Goal: Information Seeking & Learning: Understand process/instructions

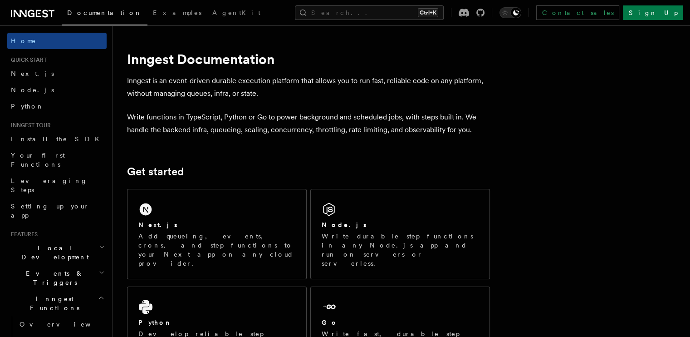
click at [225, 225] on div "Next.js" at bounding box center [216, 225] width 157 height 10
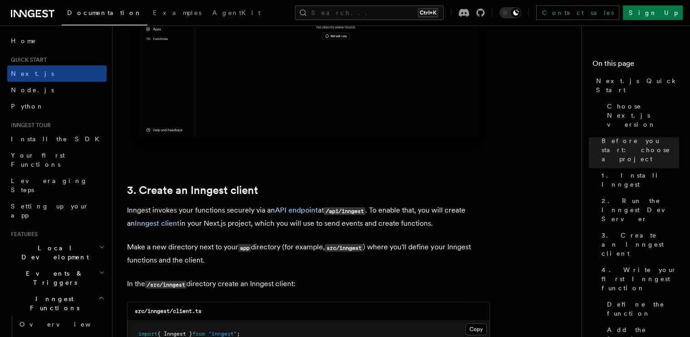
scroll to position [1042, 0]
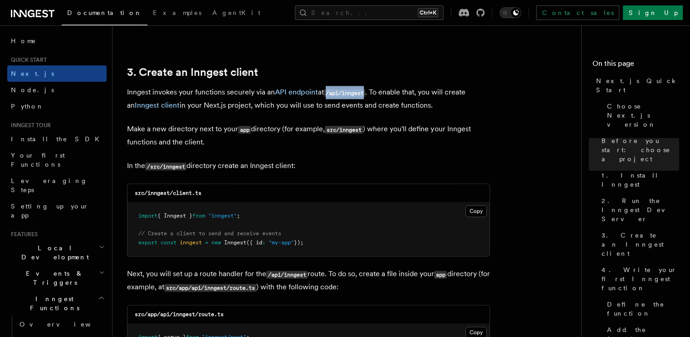
drag, startPoint x: 330, startPoint y: 90, endPoint x: 367, endPoint y: 88, distance: 36.8
click at [365, 89] on code "/api/inngest" at bounding box center [344, 93] width 41 height 8
copy code "/api/inngest"
click at [473, 209] on button "Copy Copied" at bounding box center [475, 211] width 21 height 12
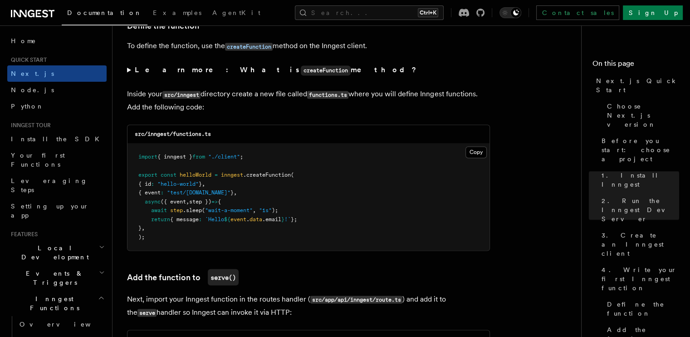
scroll to position [1573, 0]
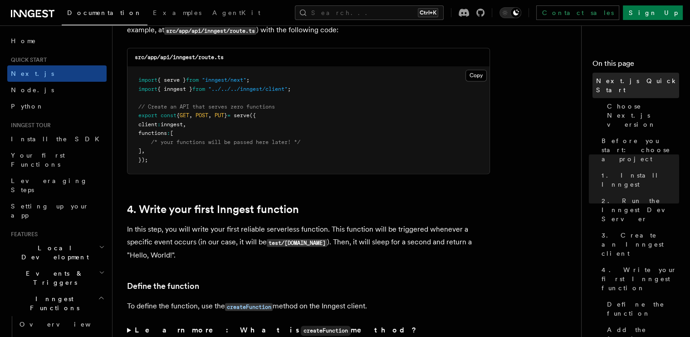
scroll to position [1306, 0]
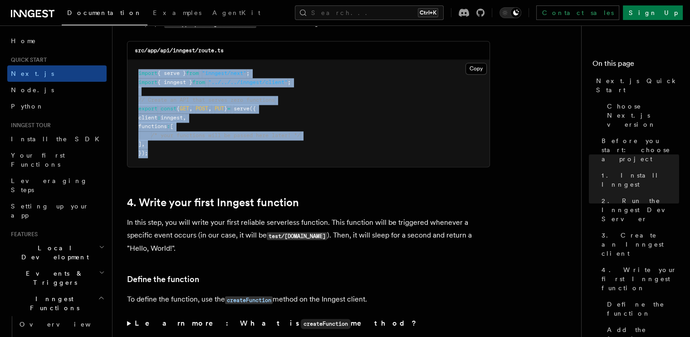
drag, startPoint x: 158, startPoint y: 153, endPoint x: 136, endPoint y: 73, distance: 82.8
click at [136, 73] on pre "import { serve } from "inngest/next" ; import { inngest } from "../../../innges…" at bounding box center [308, 113] width 362 height 107
copy code "import { serve } from "inngest/next" ; import { inngest } from "../../../innges…"
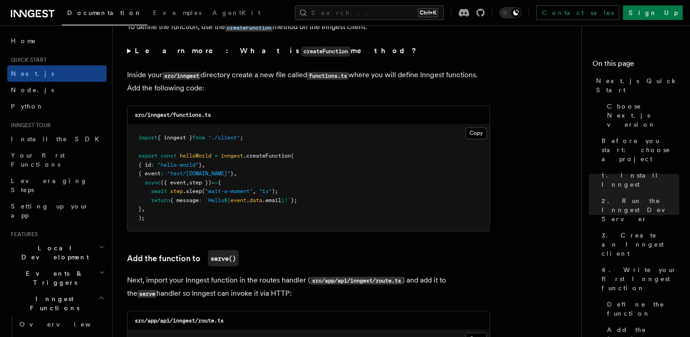
scroll to position [1613, 0]
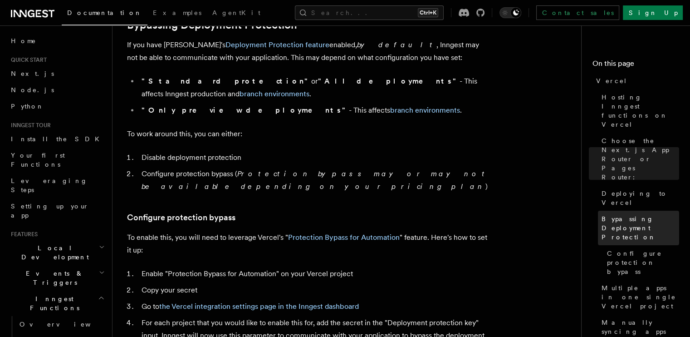
scroll to position [693, 0]
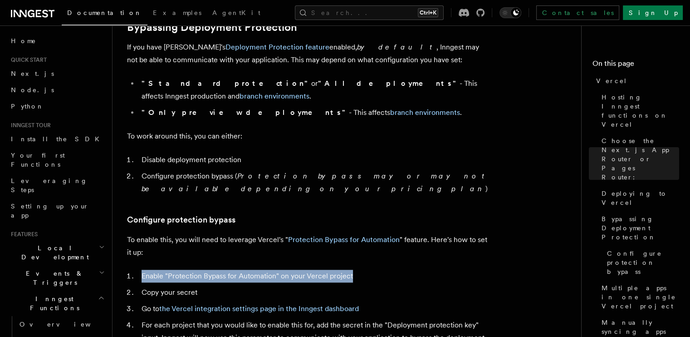
drag, startPoint x: 142, startPoint y: 250, endPoint x: 353, endPoint y: 251, distance: 211.0
click at [353, 269] on li "Enable "Protection Bypass for Automation" on your Vercel project" at bounding box center [314, 275] width 351 height 13
copy li "Enable "Protection Bypass for Automation" on your Vercel project"
